Goal: Find specific page/section: Find specific page/section

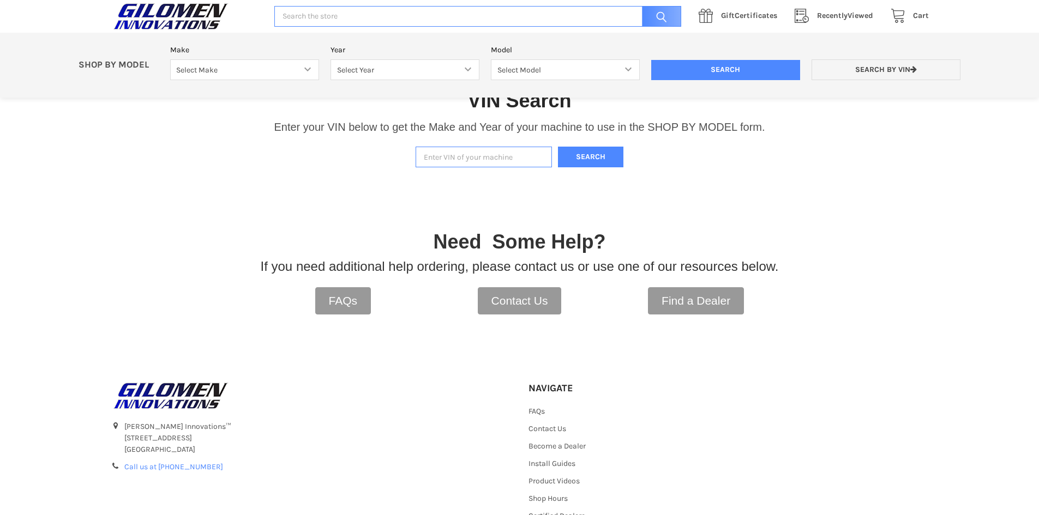
click at [448, 155] on input "Enter VIN of your machine" at bounding box center [483, 157] width 136 height 21
type input "4xarrr996l8044262"
click at [576, 155] on button "Search" at bounding box center [590, 157] width 65 height 21
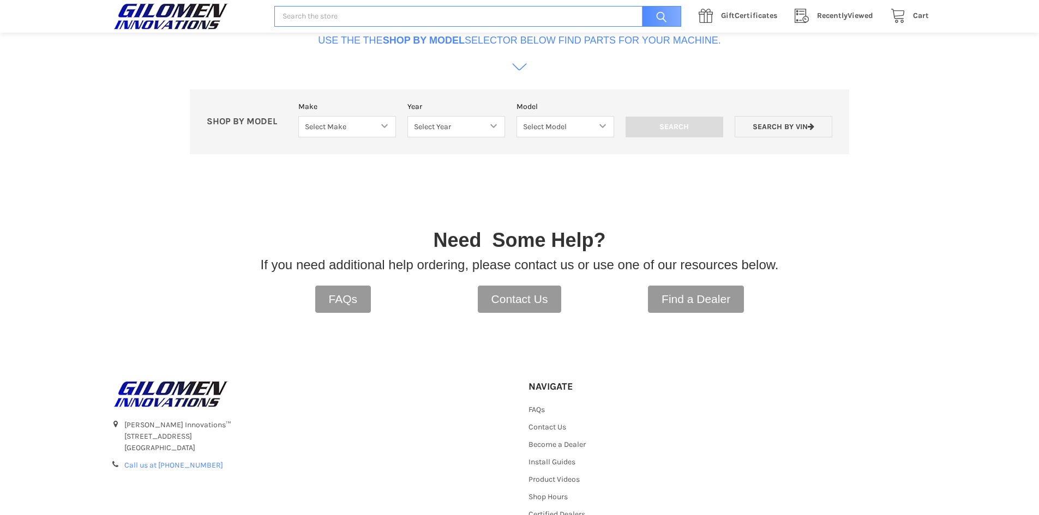
scroll to position [334, 0]
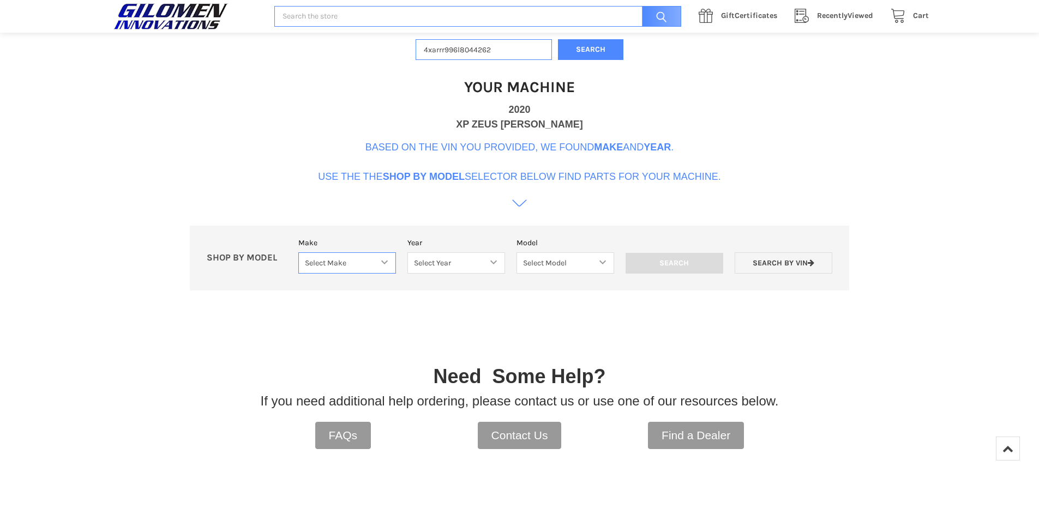
click at [380, 265] on select "Select Make Bobcat UTV Gravely UTV ACE 900 RANGER 570 Ranger 700 / 800 RANGER 9…" at bounding box center [347, 262] width 98 height 21
click at [203, 96] on div "VIN Search Enter your VIN below to get the Make and Year of your machine to use…" at bounding box center [519, 130] width 1039 height 355
click at [452, 259] on select "Select Year" at bounding box center [456, 262] width 98 height 21
click at [387, 262] on select "Select Make Bobcat UTV Gravely UTV ACE 900 RANGER 570 Ranger 700 / 800 RANGER 9…" at bounding box center [347, 262] width 98 height 21
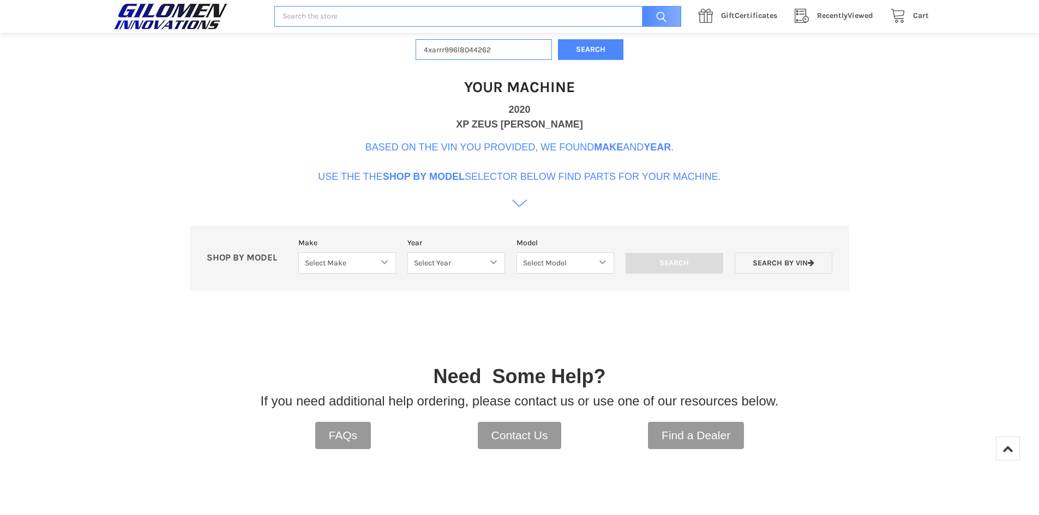
click at [164, 179] on div "VIN Search Enter your VIN below to get the Make and Year of your machine to use…" at bounding box center [519, 130] width 1039 height 355
click at [363, 262] on select "Select Make Bobcat UTV Gravely UTV ACE 900 RANGER 570 Ranger 700 / 800 RANGER 9…" at bounding box center [347, 262] width 98 height 21
select select "330"
click at [298, 252] on select "Select Make Bobcat UTV Gravely UTV ACE 900 RANGER 570 Ranger 700 / 800 RANGER 9…" at bounding box center [347, 262] width 98 height 21
click at [470, 261] on select "Select Year [DATE] 2018 2019 2020 2021 2022 2023 2024 2025" at bounding box center [456, 262] width 98 height 21
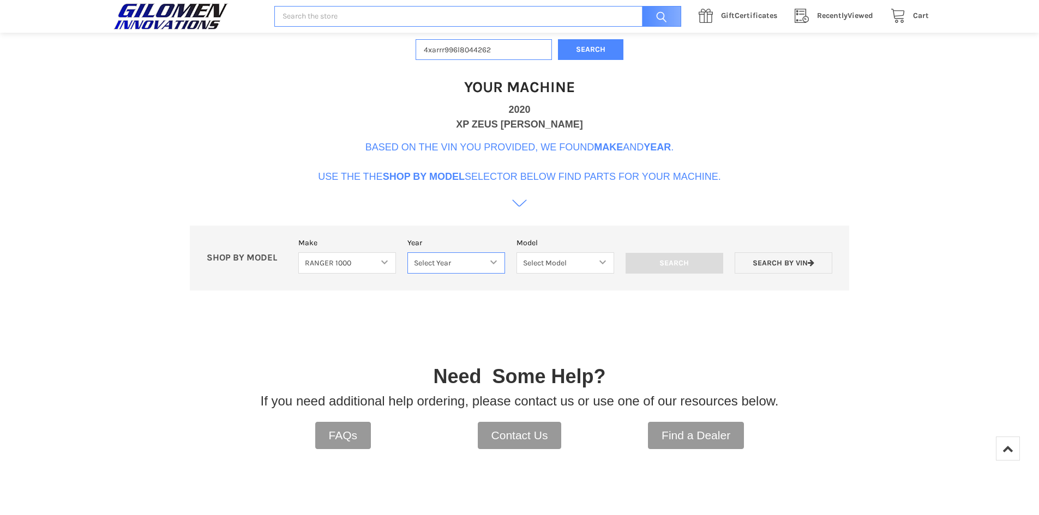
select select "363"
click at [407, 252] on select "Select Year [DATE] 2018 2019 2020 2021 2022 2023 2024 2025" at bounding box center [456, 262] width 98 height 21
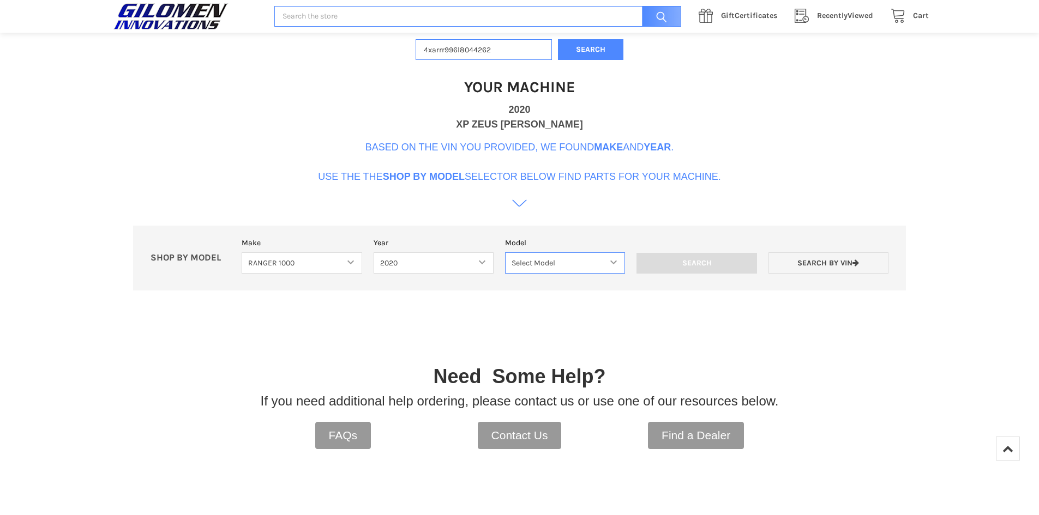
click at [559, 264] on select "Select Model Ranger 1000 Basic 61 HP Ranger 1000 Crew Basic 61 HP Ranger 1000 X…" at bounding box center [565, 262] width 120 height 21
select select "366"
click at [505, 252] on select "Select Model Ranger 1000 Basic 61 HP Ranger 1000 Crew Basic 61 HP Ranger 1000 X…" at bounding box center [565, 262] width 120 height 21
click at [681, 265] on input "Search" at bounding box center [696, 263] width 120 height 21
